Goal: Complete application form

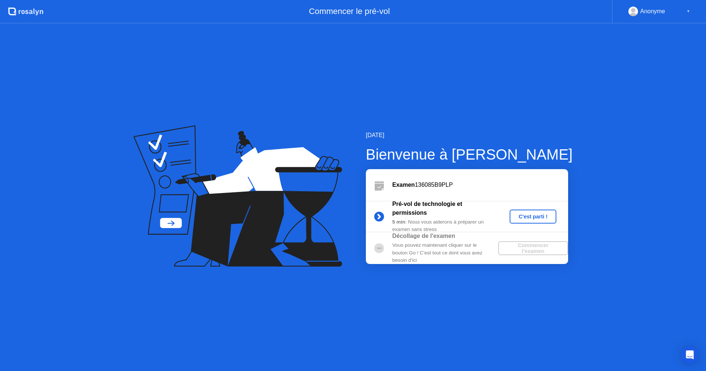
click at [536, 216] on div "C'est parti !" at bounding box center [532, 217] width 41 height 6
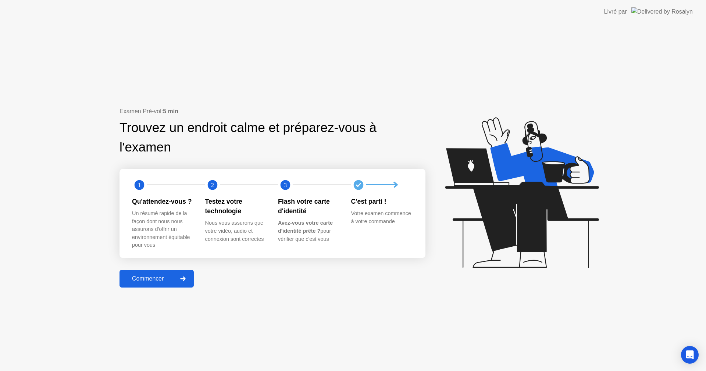
click at [139, 277] on div "Commencer" at bounding box center [148, 278] width 52 height 7
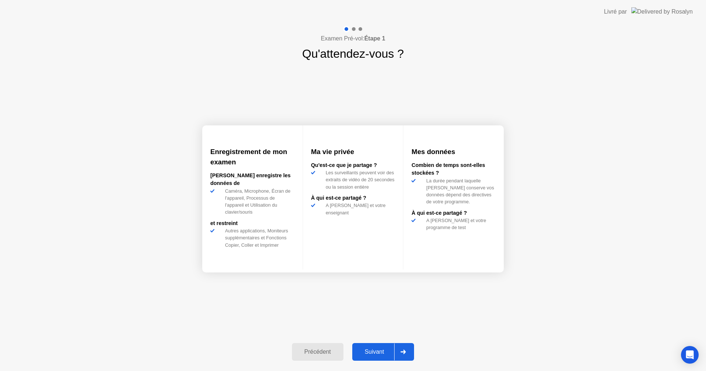
click at [380, 352] on div "Suivant" at bounding box center [374, 351] width 40 height 7
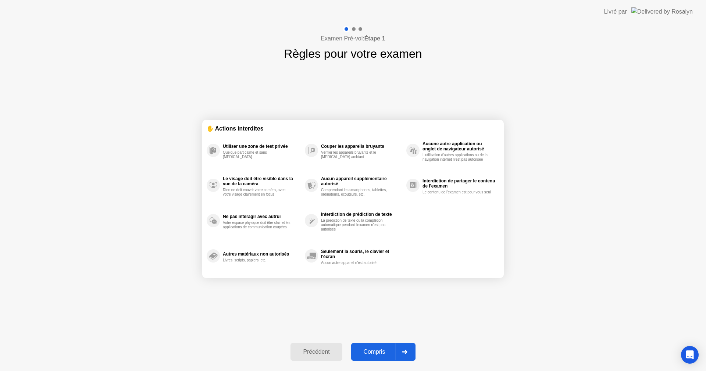
click at [376, 351] on div "Compris" at bounding box center [374, 351] width 42 height 7
select select "**********"
select select "*******"
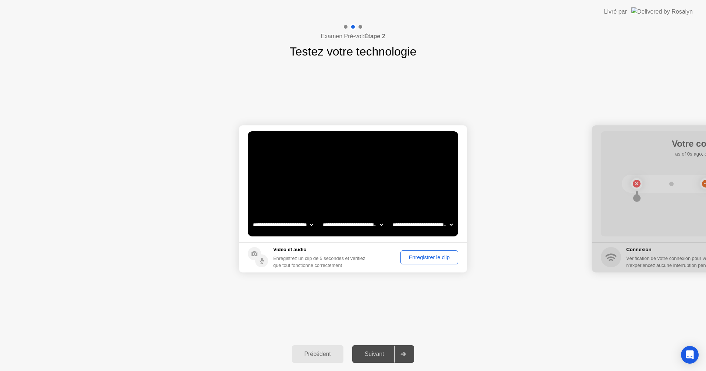
click at [423, 257] on div "Enregistrer le clip" at bounding box center [429, 257] width 53 height 6
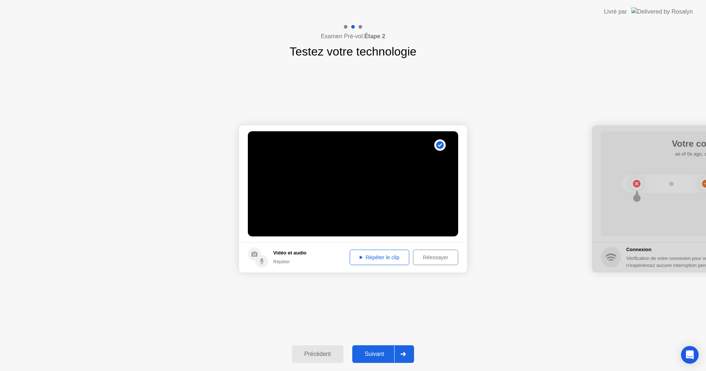
click at [377, 259] on div "Répéter le clip" at bounding box center [379, 257] width 54 height 6
click at [377, 354] on div "Suivant" at bounding box center [374, 354] width 40 height 7
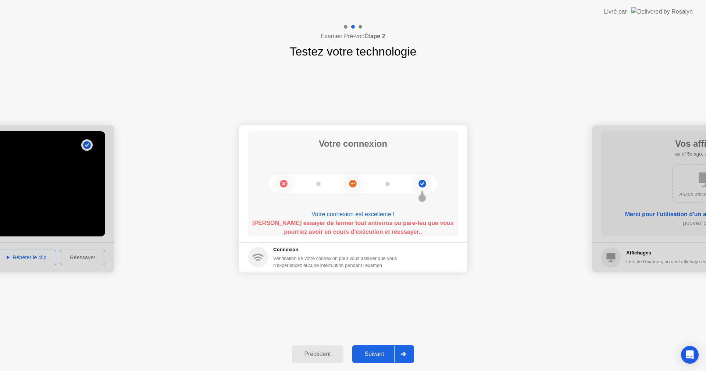
click at [380, 355] on div "Suivant" at bounding box center [374, 354] width 40 height 7
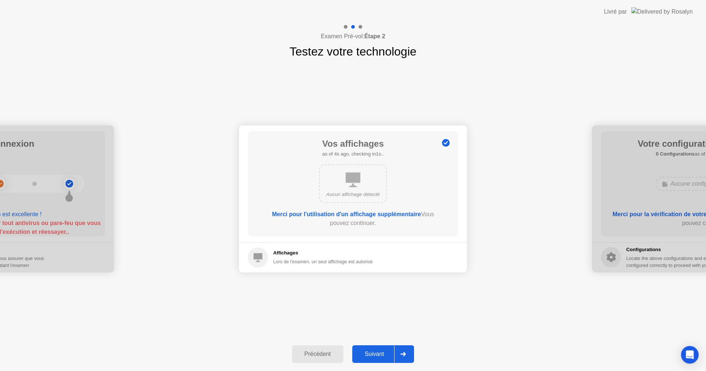
click at [365, 355] on div "Suivant" at bounding box center [374, 354] width 40 height 7
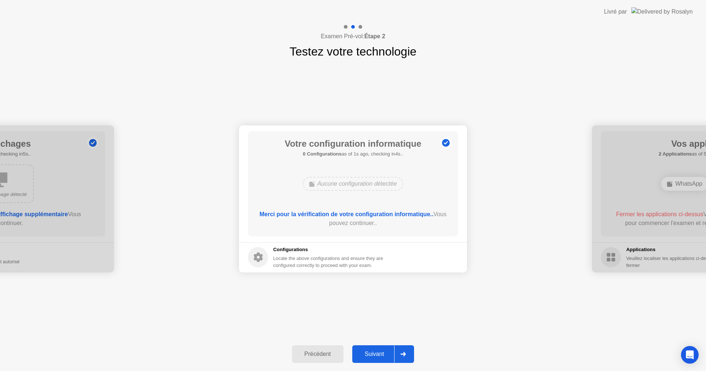
click at [380, 355] on div "Suivant" at bounding box center [374, 354] width 40 height 7
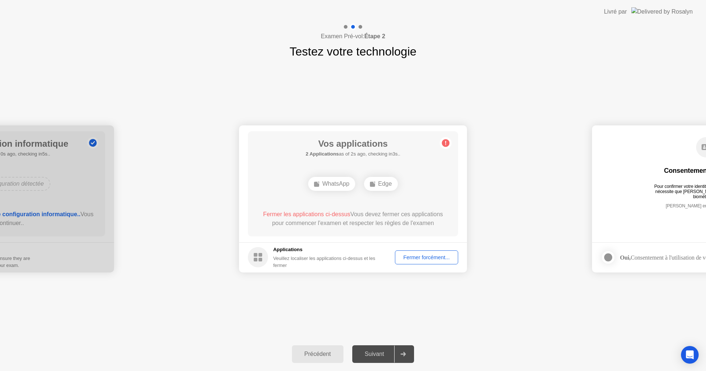
click at [424, 255] on div "Fermer forcément..." at bounding box center [426, 257] width 58 height 6
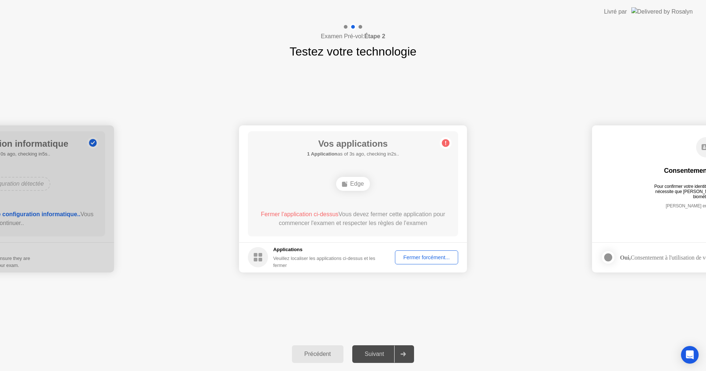
click at [424, 259] on div "Fermer forcément..." at bounding box center [426, 257] width 58 height 6
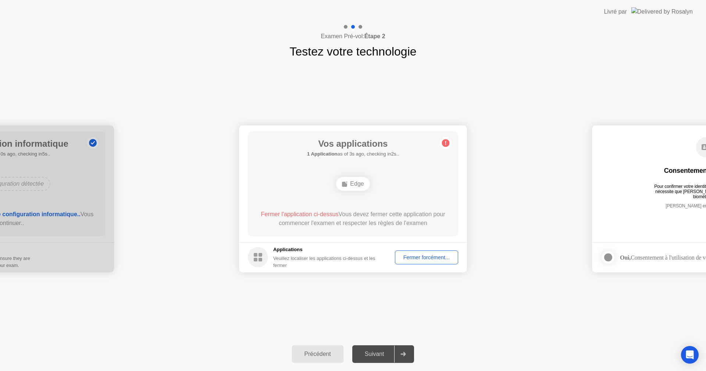
click at [417, 255] on div "Fermer forcément..." at bounding box center [426, 257] width 58 height 6
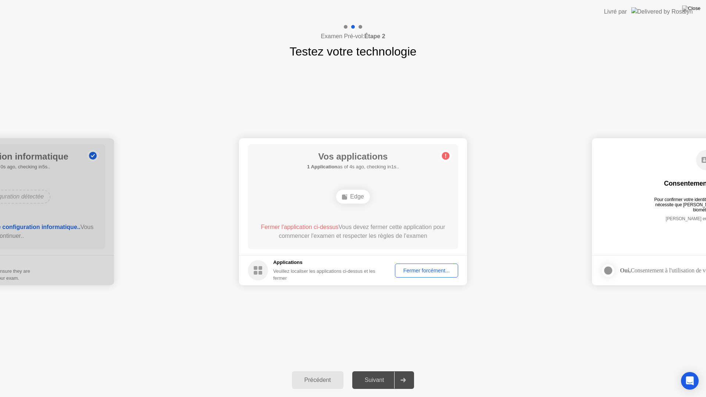
click at [427, 268] on div "Fermer forcément..." at bounding box center [426, 271] width 58 height 6
click at [425, 268] on div "Fermer forcément..." at bounding box center [426, 271] width 58 height 6
drag, startPoint x: 378, startPoint y: 244, endPoint x: 352, endPoint y: 237, distance: 27.0
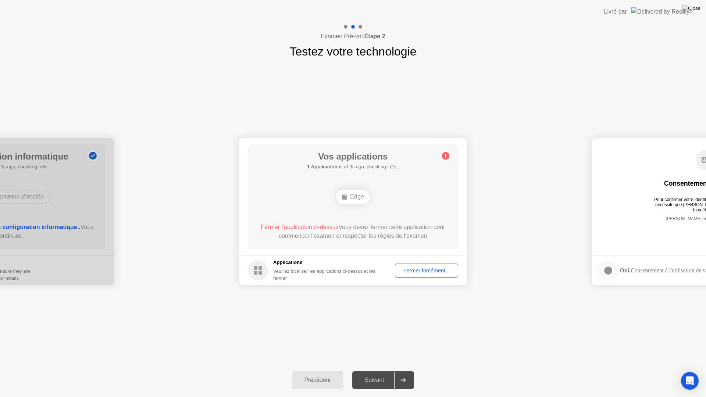
click at [355, 196] on div "Edge" at bounding box center [352, 197] width 33 height 14
click at [366, 370] on div "Suivant" at bounding box center [374, 380] width 40 height 7
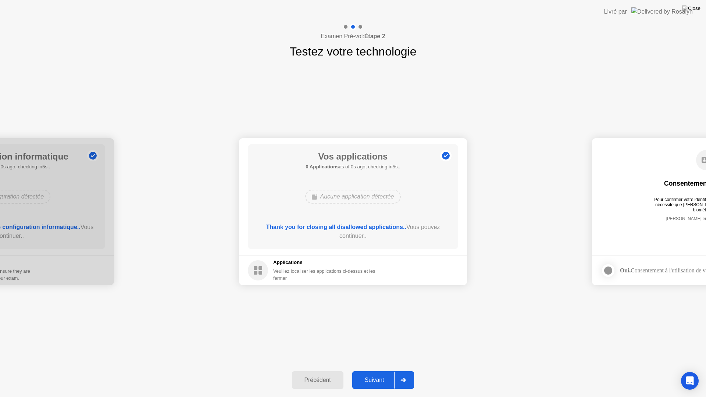
click at [673, 199] on div "Pour confirmer votre identité, votre programme de test nécessite que [PERSON_NA…" at bounding box center [706, 202] width 111 height 10
click at [365, 370] on div "Suivant" at bounding box center [374, 380] width 40 height 7
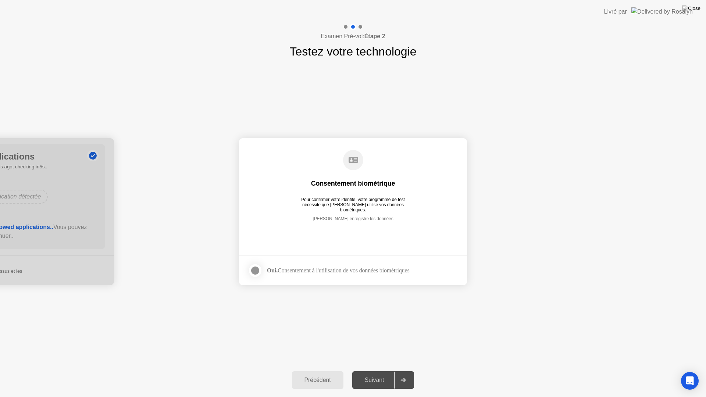
click at [252, 270] on div at bounding box center [255, 270] width 9 height 9
click at [376, 370] on div "Suivant" at bounding box center [374, 380] width 40 height 7
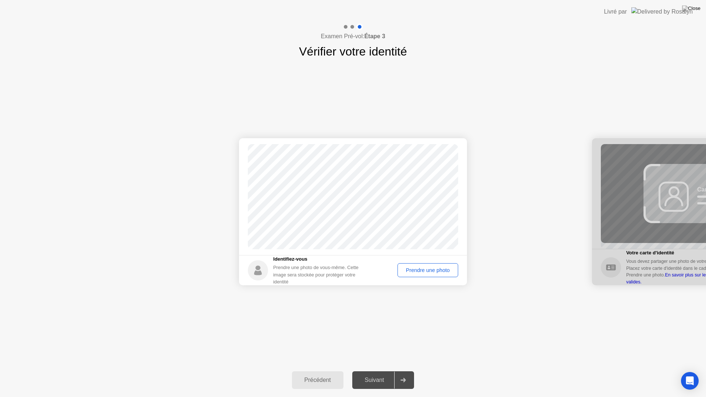
click at [422, 269] on div "Prendre une photo" at bounding box center [427, 270] width 55 height 6
click at [365, 370] on div "Suivant" at bounding box center [374, 380] width 40 height 7
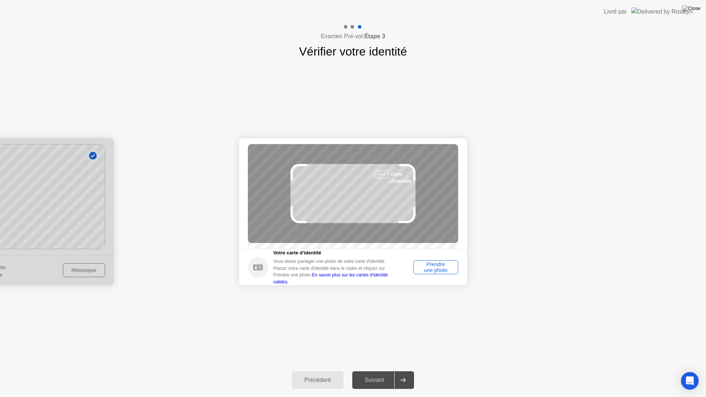
click at [429, 273] on div "Prendre une photo" at bounding box center [436, 267] width 40 height 12
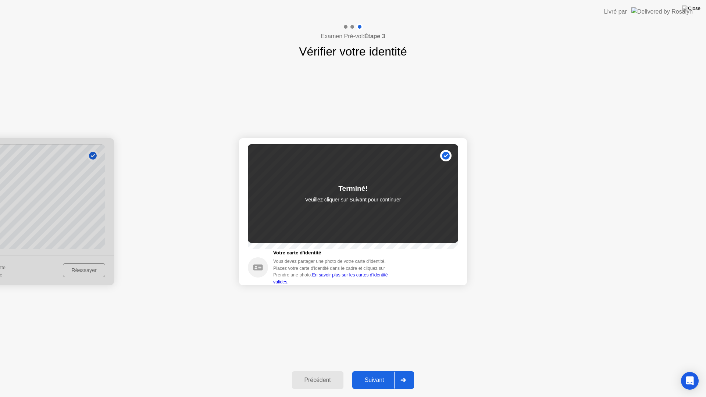
click at [379, 370] on div "Suivant" at bounding box center [374, 380] width 40 height 7
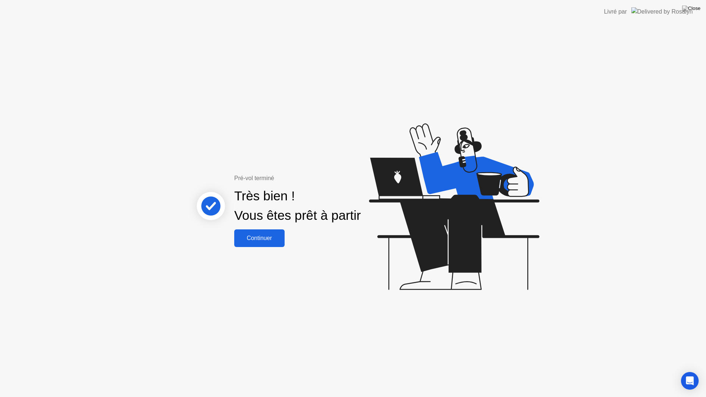
click at [259, 239] on div "Continuer" at bounding box center [259, 238] width 46 height 7
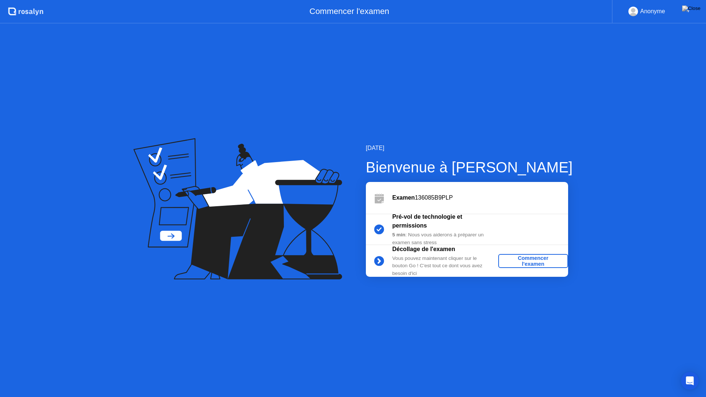
click at [530, 257] on div "Commencer l'examen" at bounding box center [533, 261] width 64 height 12
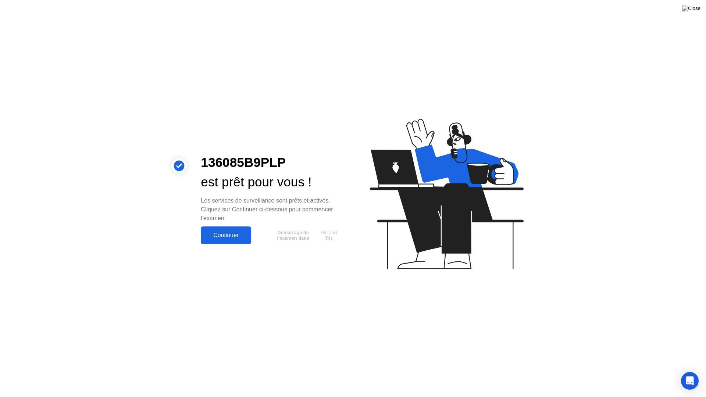
click at [216, 233] on div "Continuer" at bounding box center [226, 235] width 46 height 7
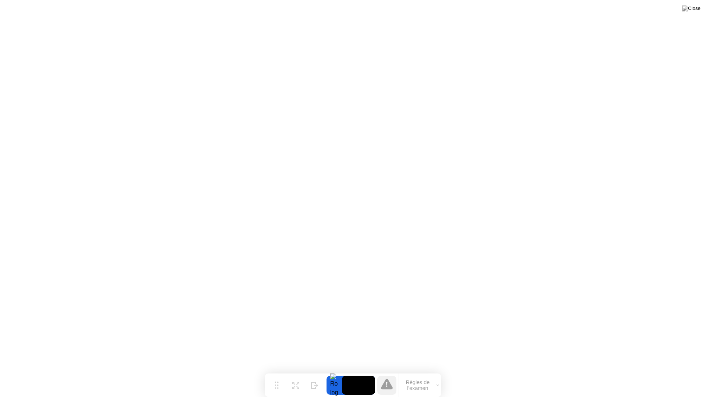
click at [422, 370] on button "Règles de l'examen" at bounding box center [420, 385] width 42 height 12
